Goal: Information Seeking & Learning: Learn about a topic

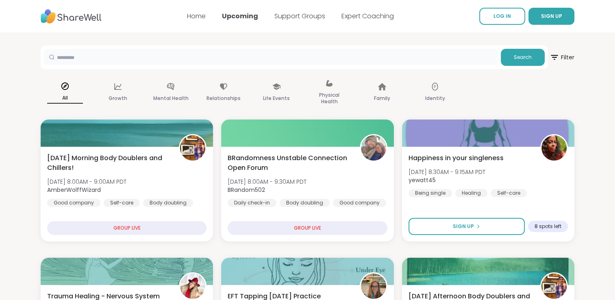
click at [100, 56] on input "text" at bounding box center [271, 57] width 454 height 16
type input "*******"
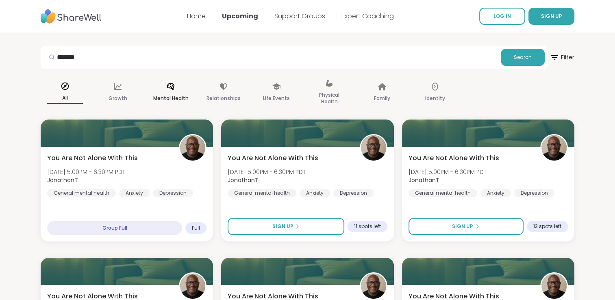
click at [163, 89] on div "Mental Health" at bounding box center [170, 92] width 49 height 41
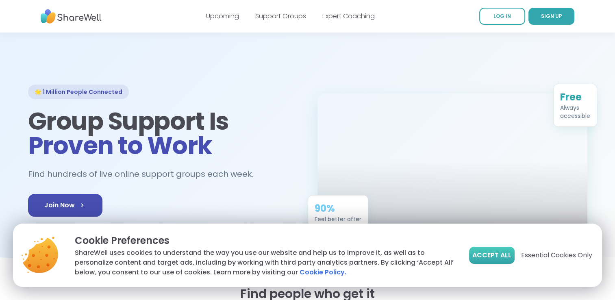
click at [493, 261] on button "Accept All" at bounding box center [492, 255] width 46 height 17
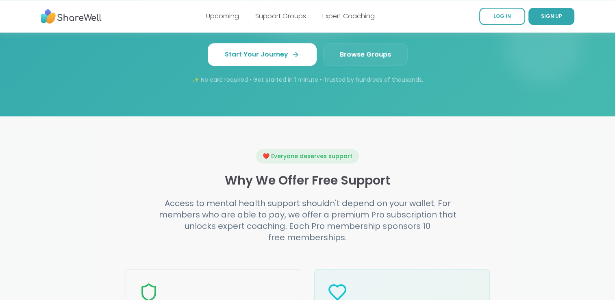
scroll to position [803, 0]
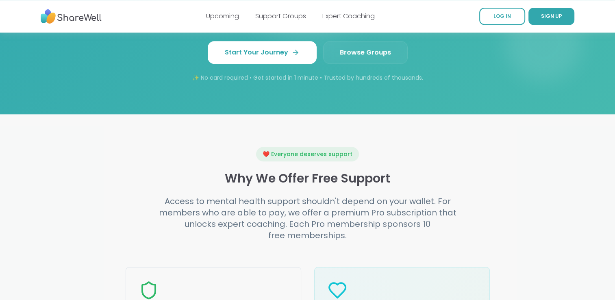
click at [361, 48] on span "Browse Groups" at bounding box center [365, 53] width 51 height 10
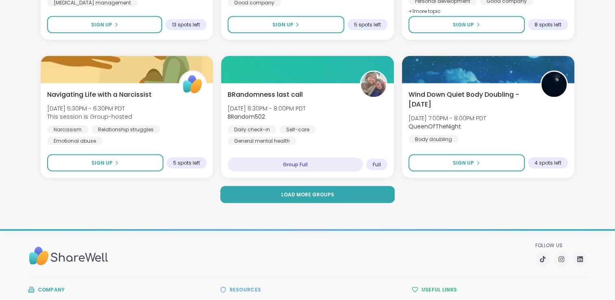
scroll to position [1582, 0]
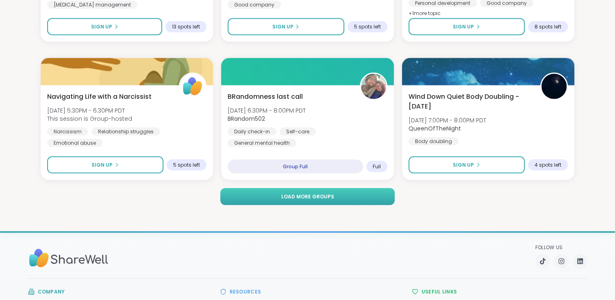
click at [315, 203] on button "Load more groups" at bounding box center [307, 196] width 175 height 17
